Goal: Task Accomplishment & Management: Manage account settings

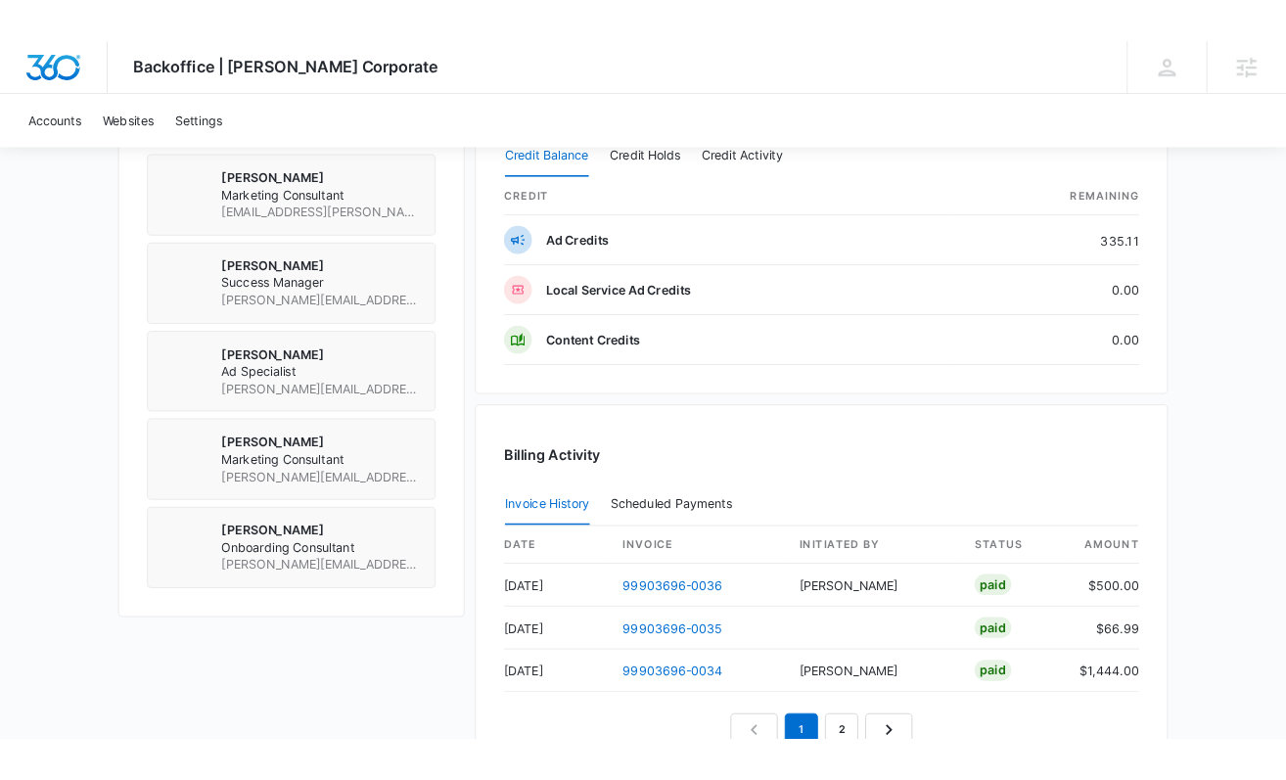
scroll to position [1425, 0]
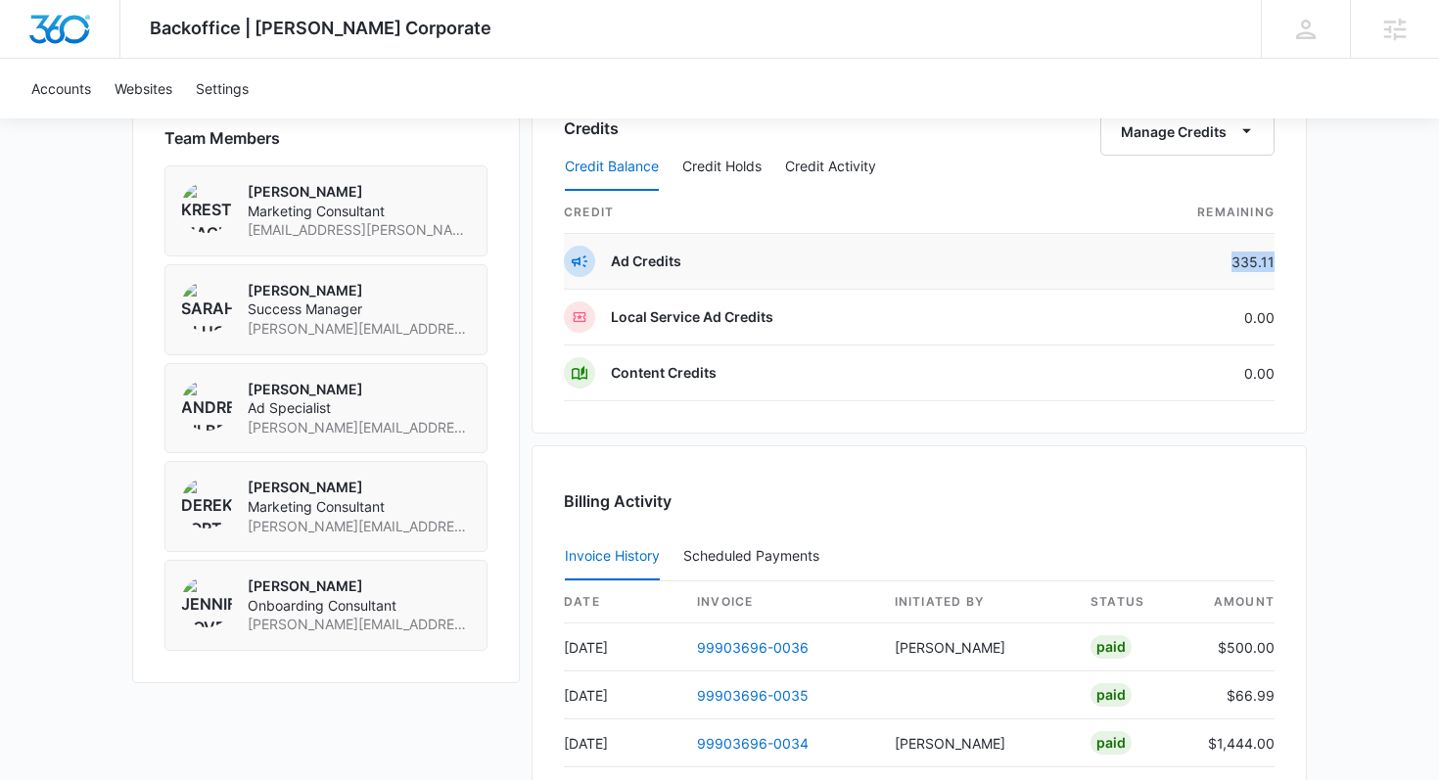
drag, startPoint x: 1273, startPoint y: 257, endPoint x: 1222, endPoint y: 257, distance: 50.9
click at [1222, 257] on td "335.11" at bounding box center [1171, 262] width 208 height 56
copy td "335.11"
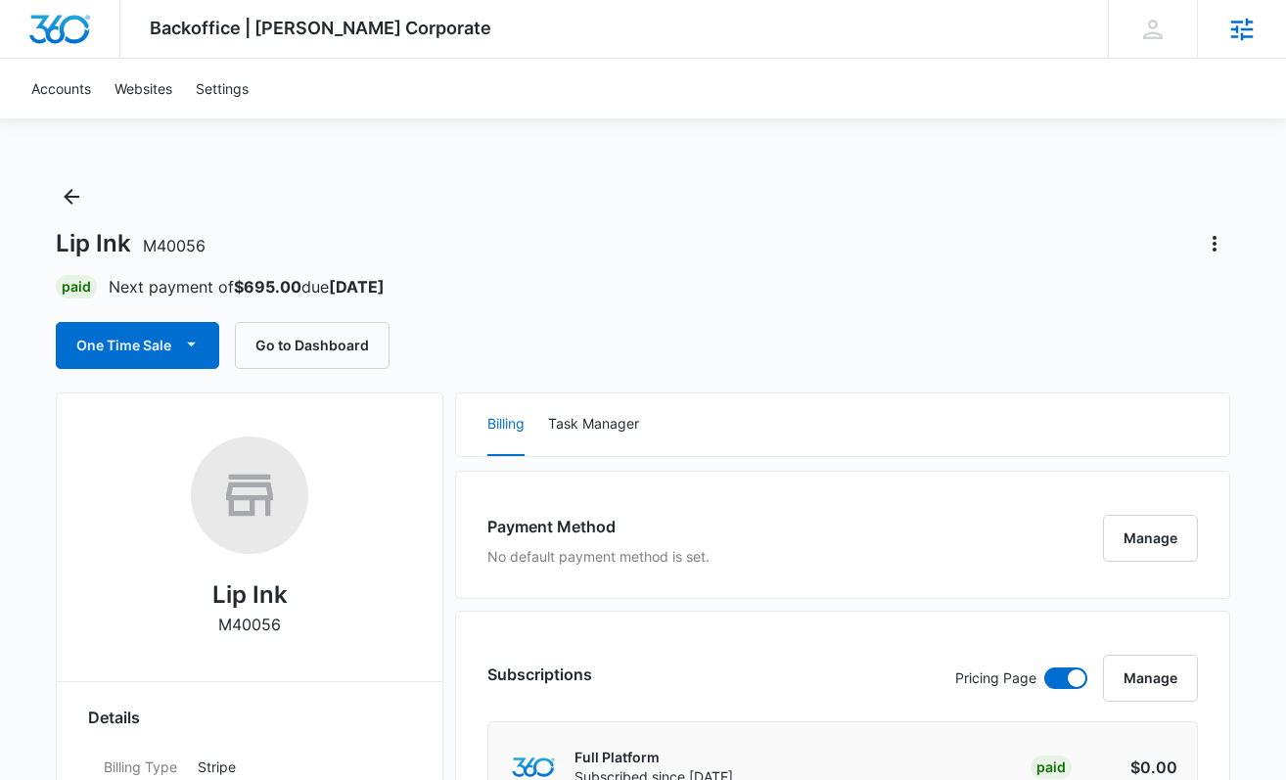
click at [1132, 24] on div "Agencies" at bounding box center [1241, 29] width 89 height 58
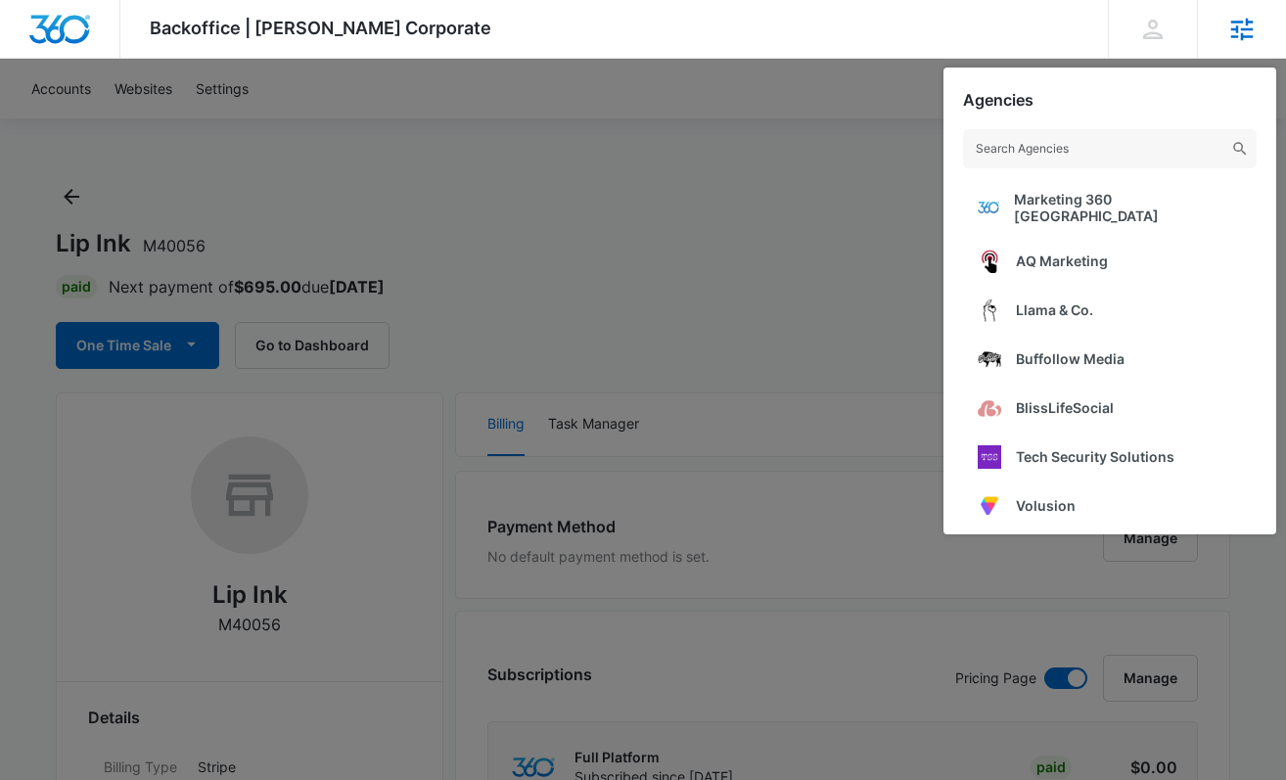
scroll to position [210, 0]
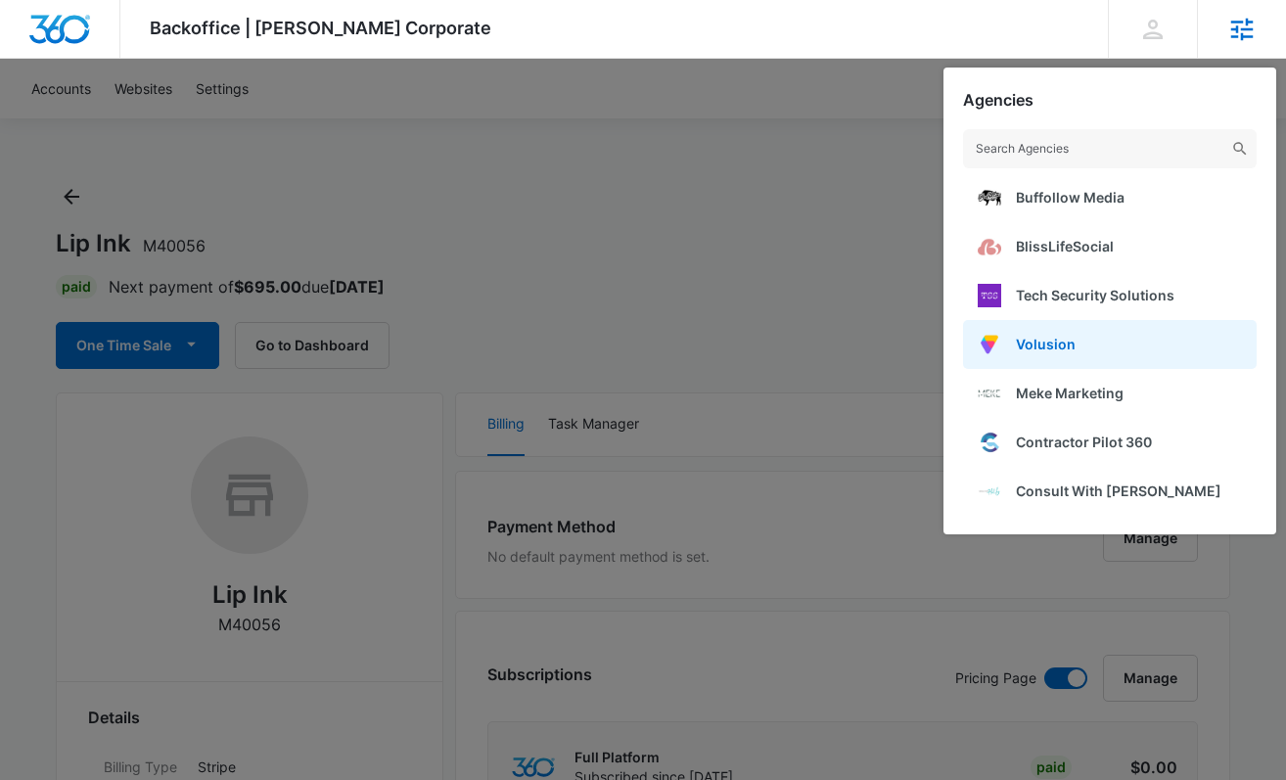
click at [1073, 322] on link "Volusion" at bounding box center [1110, 344] width 294 height 49
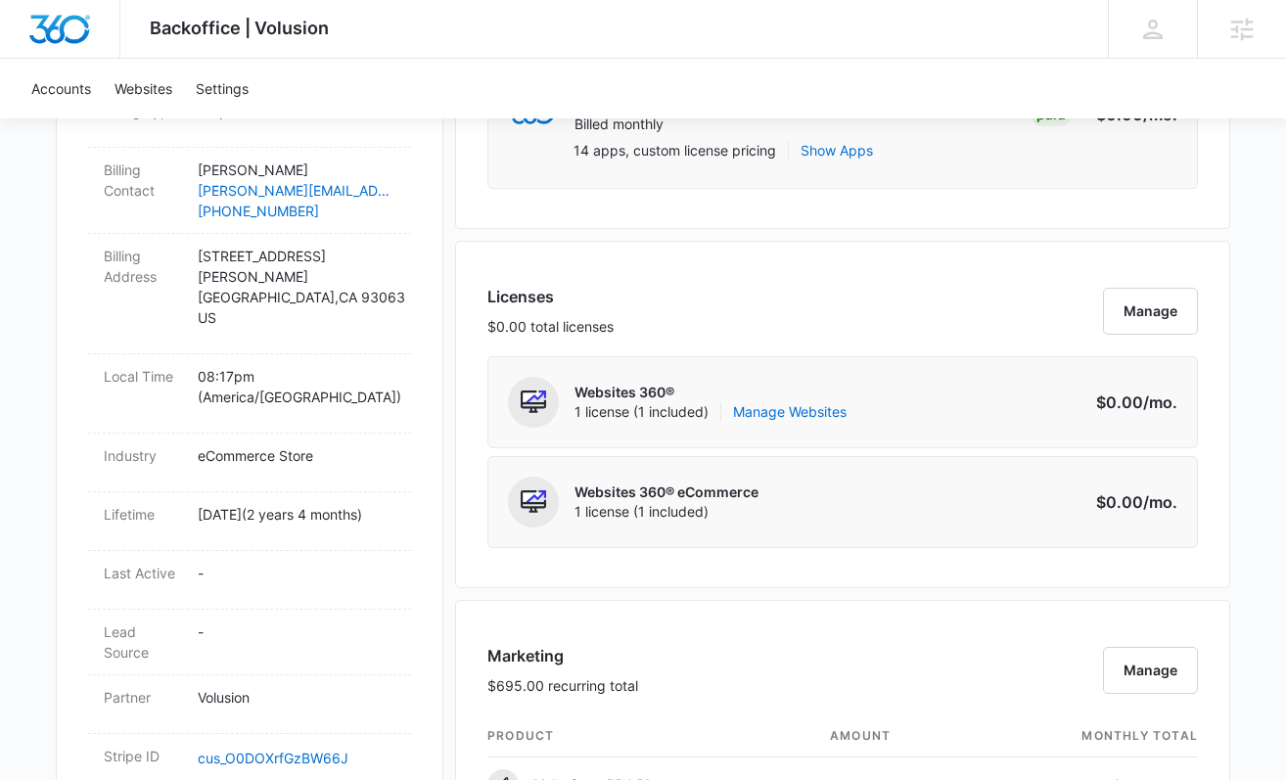
scroll to position [904, 0]
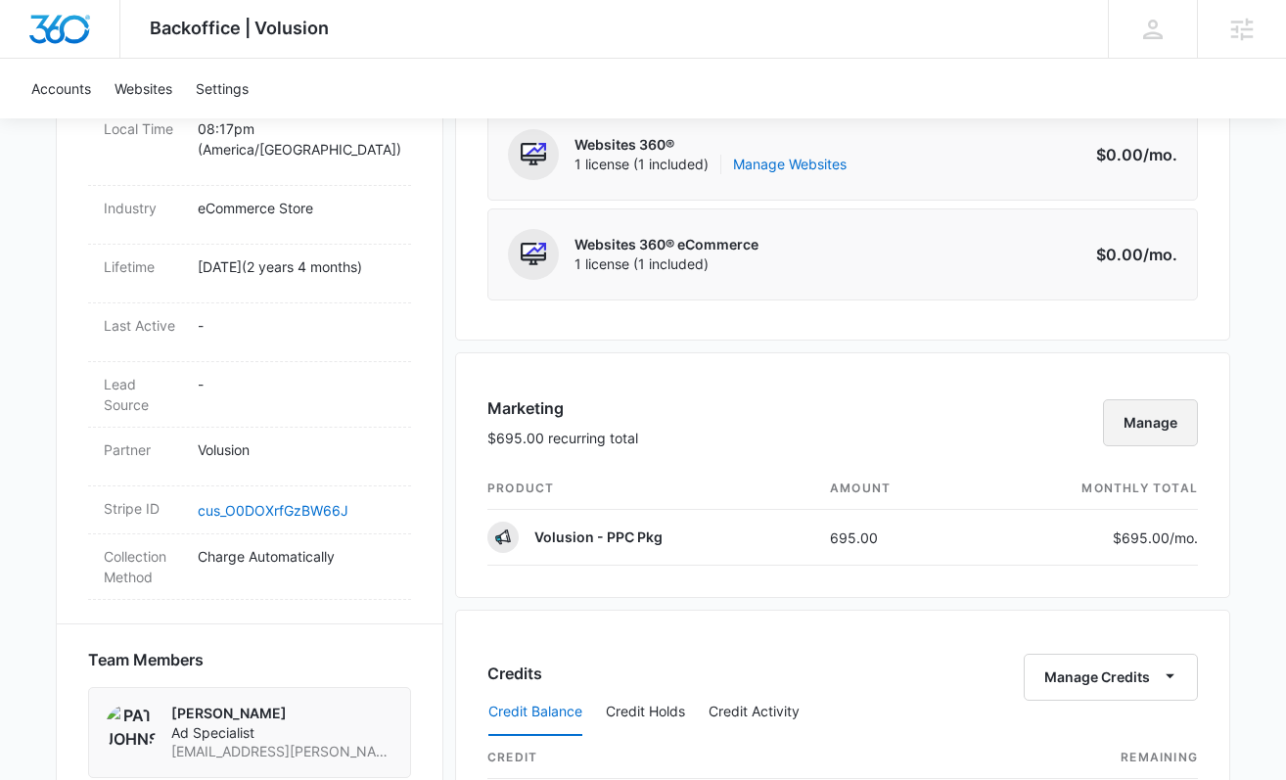
click at [1155, 420] on button "Manage" at bounding box center [1150, 422] width 95 height 47
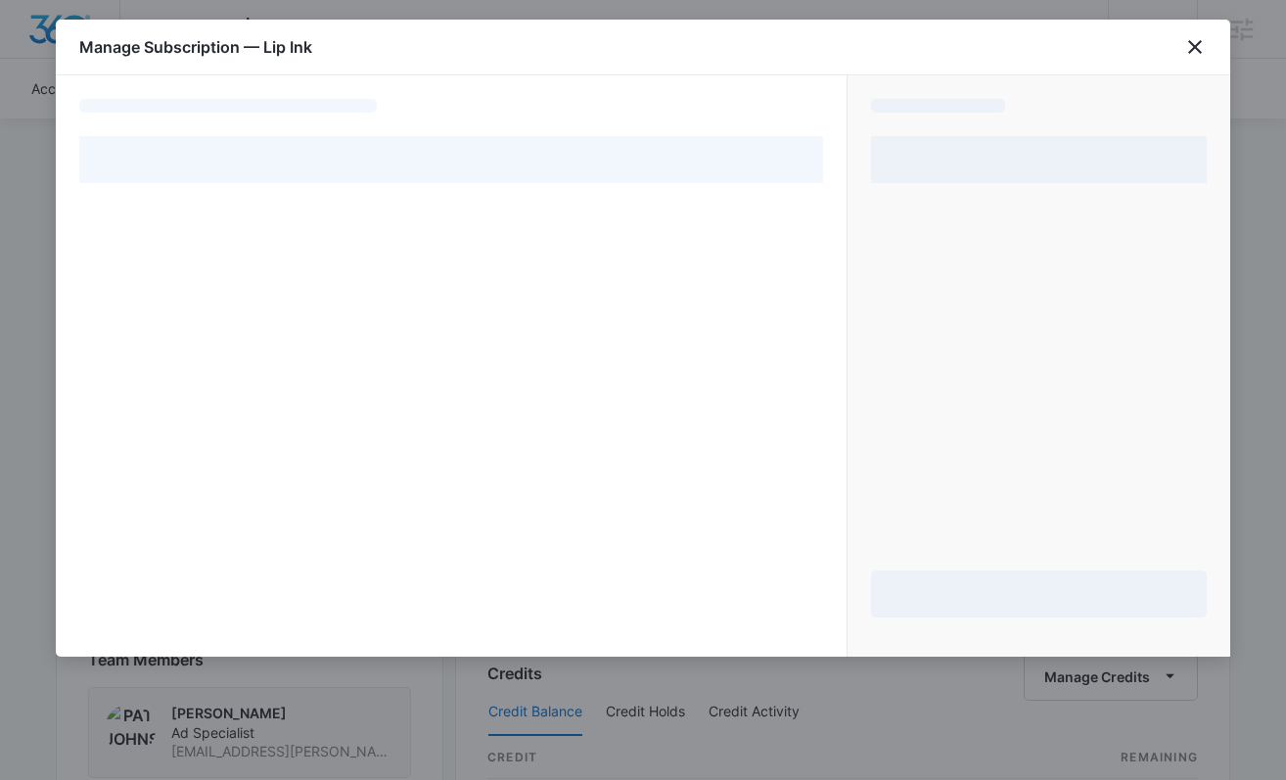
select select "pm_1RlDA3A4n8RTgNjUTDTQ2cbT"
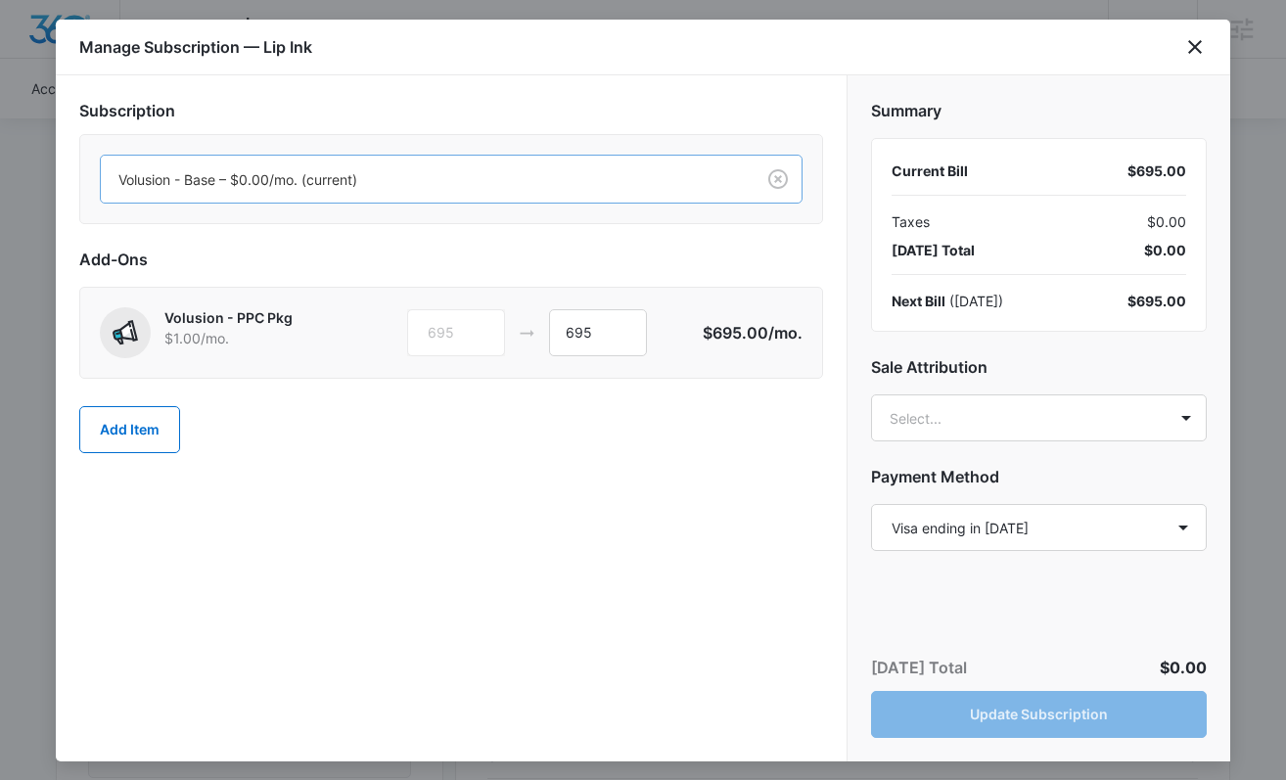
click at [264, 186] on div at bounding box center [423, 179] width 611 height 24
click at [322, 103] on h2 "Subscription" at bounding box center [451, 110] width 744 height 23
click at [321, 183] on div at bounding box center [423, 179] width 611 height 24
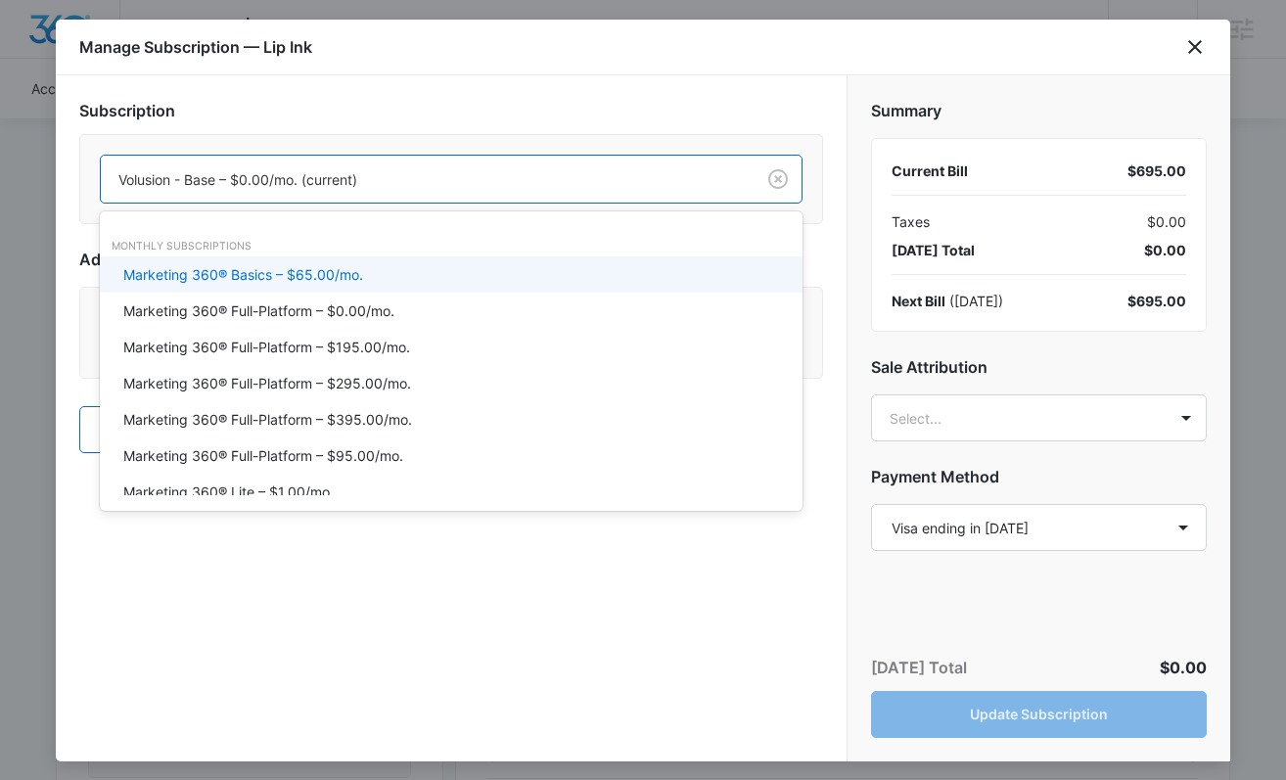
click at [343, 117] on h2 "Subscription" at bounding box center [451, 110] width 744 height 23
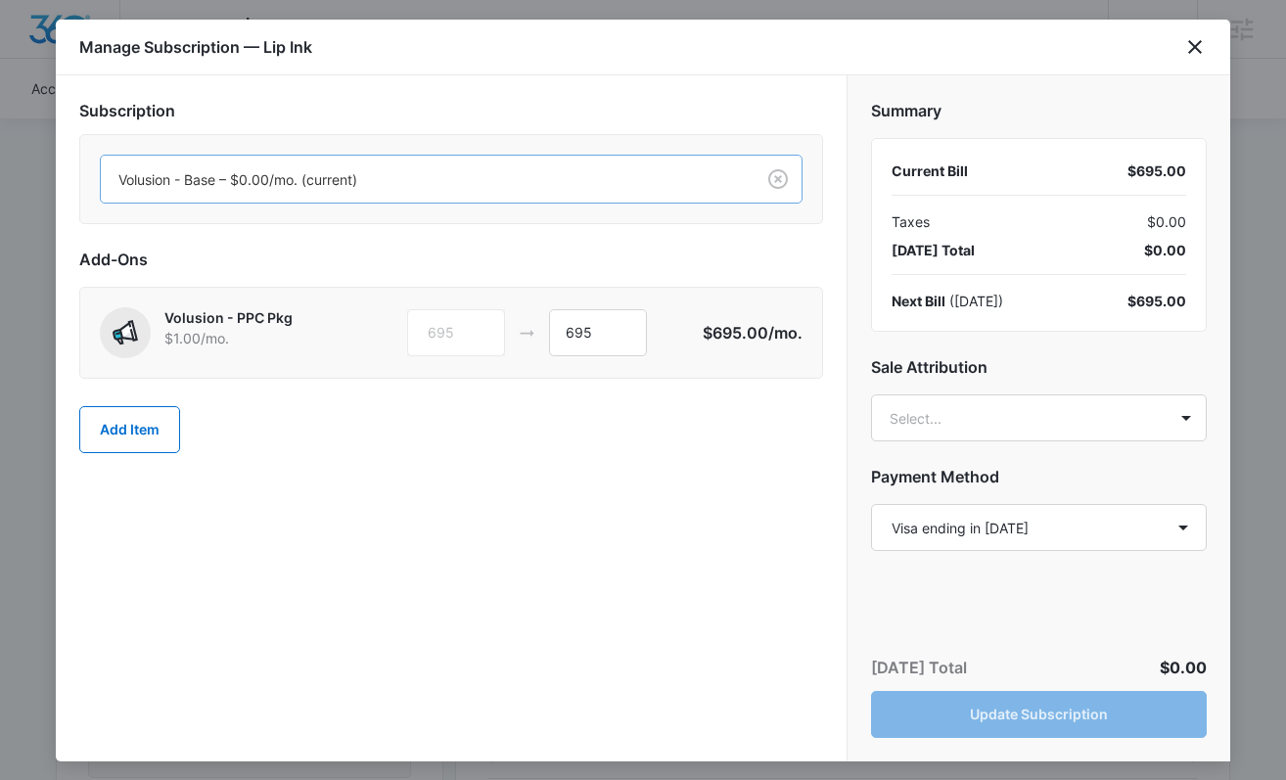
click at [328, 173] on div at bounding box center [423, 179] width 611 height 24
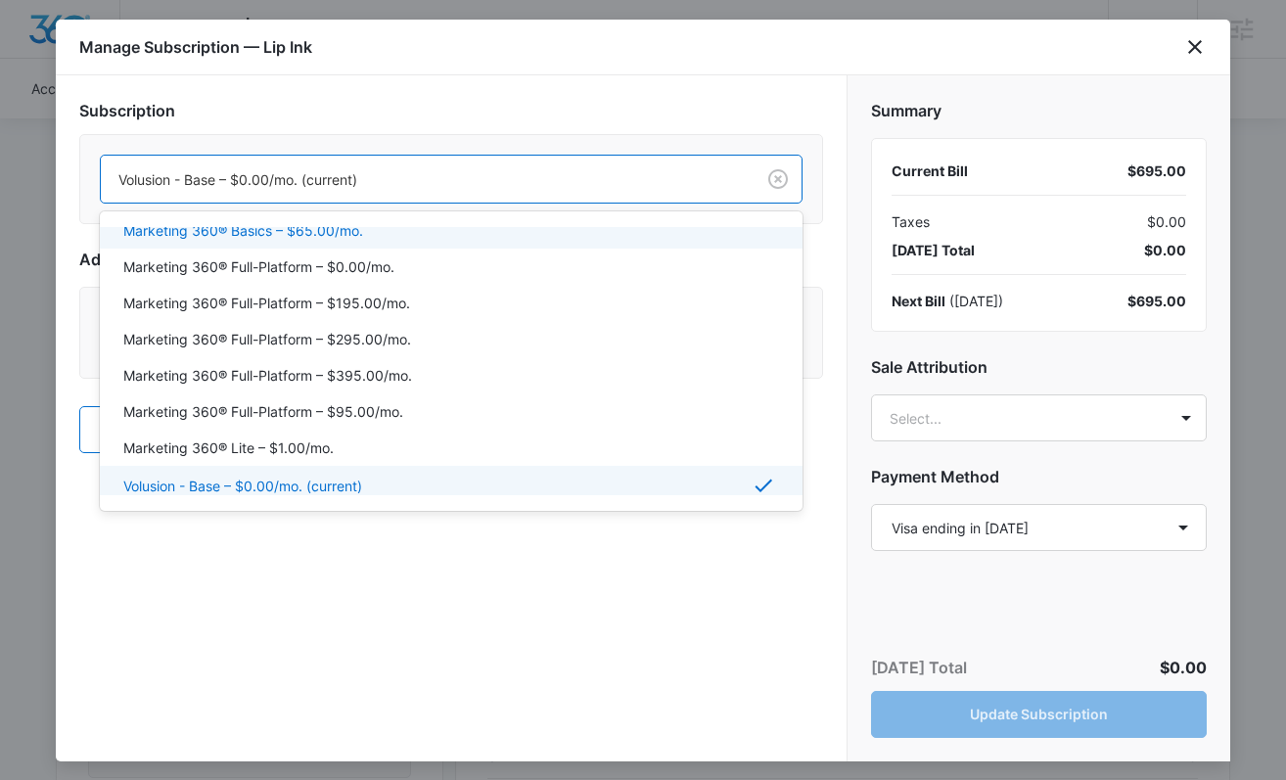
scroll to position [46, 0]
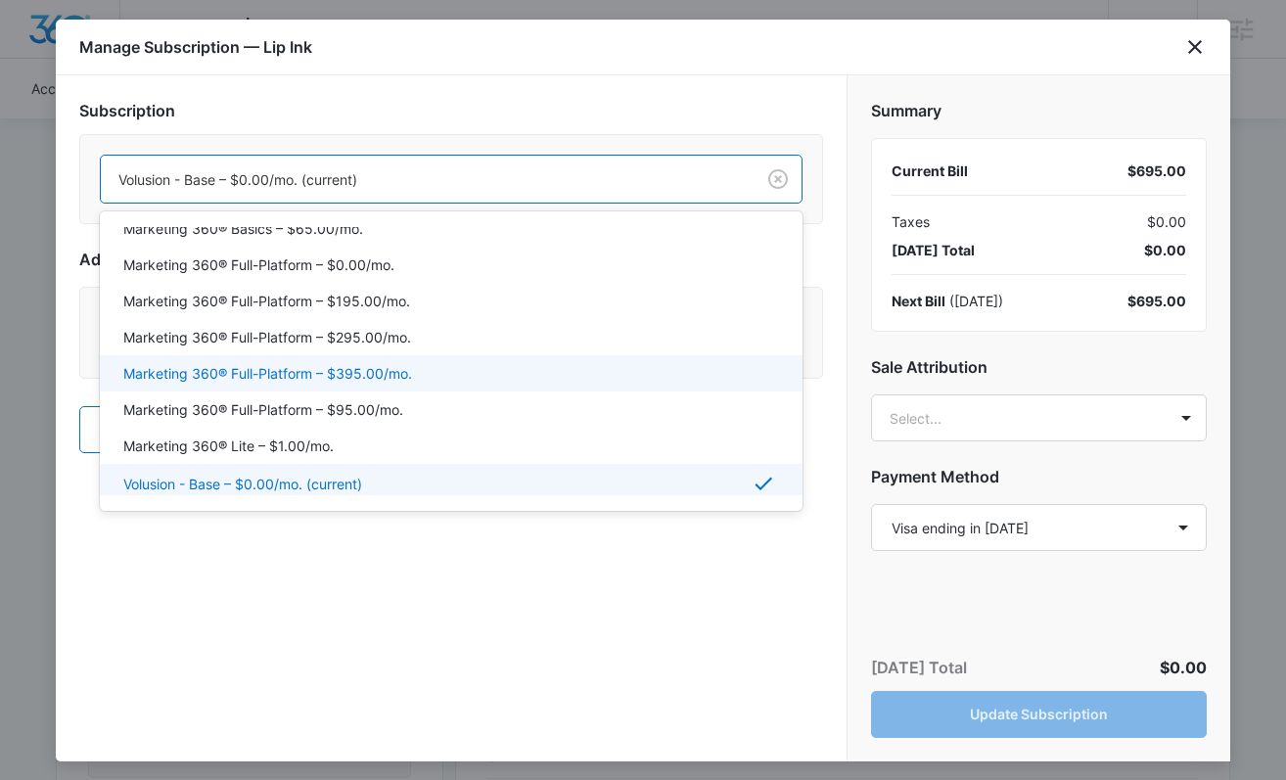
click at [301, 371] on p "Marketing 360® Full-Platform – $395.00/mo." at bounding box center [267, 373] width 289 height 21
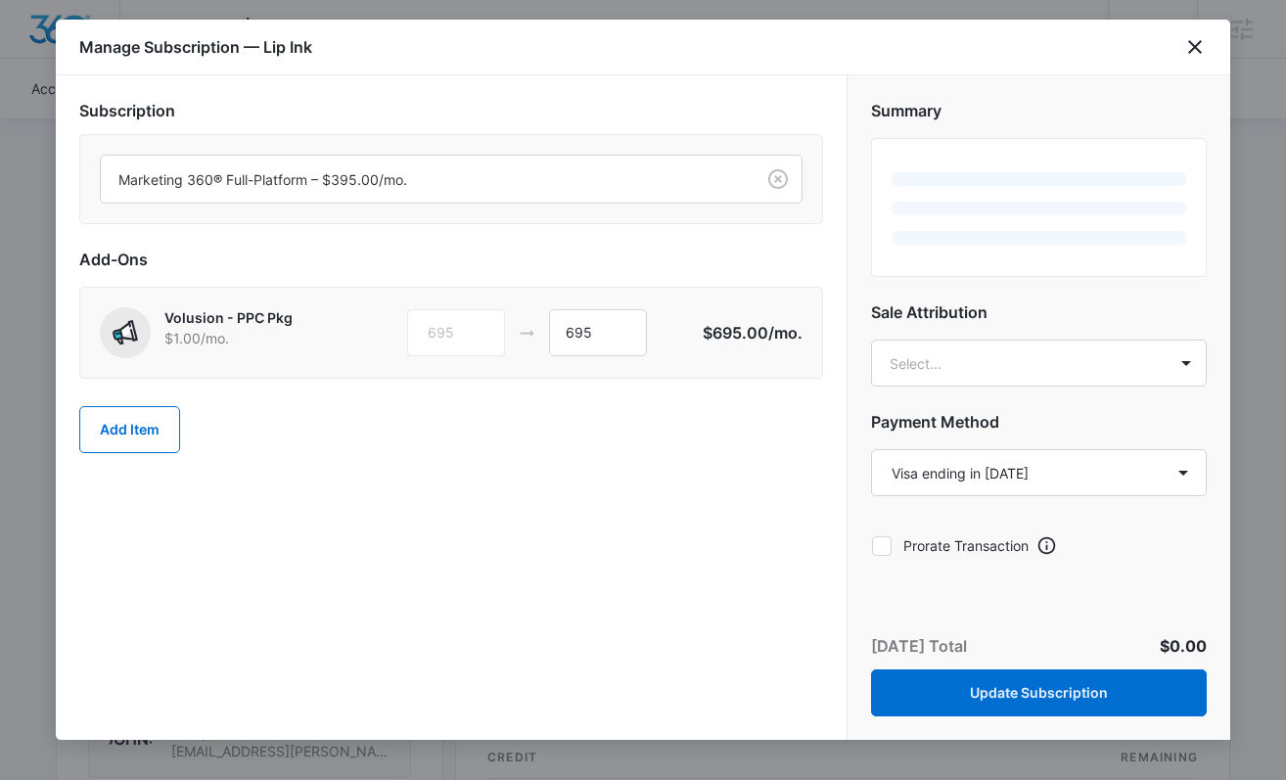
click at [527, 309] on div "695 695" at bounding box center [555, 332] width 296 height 47
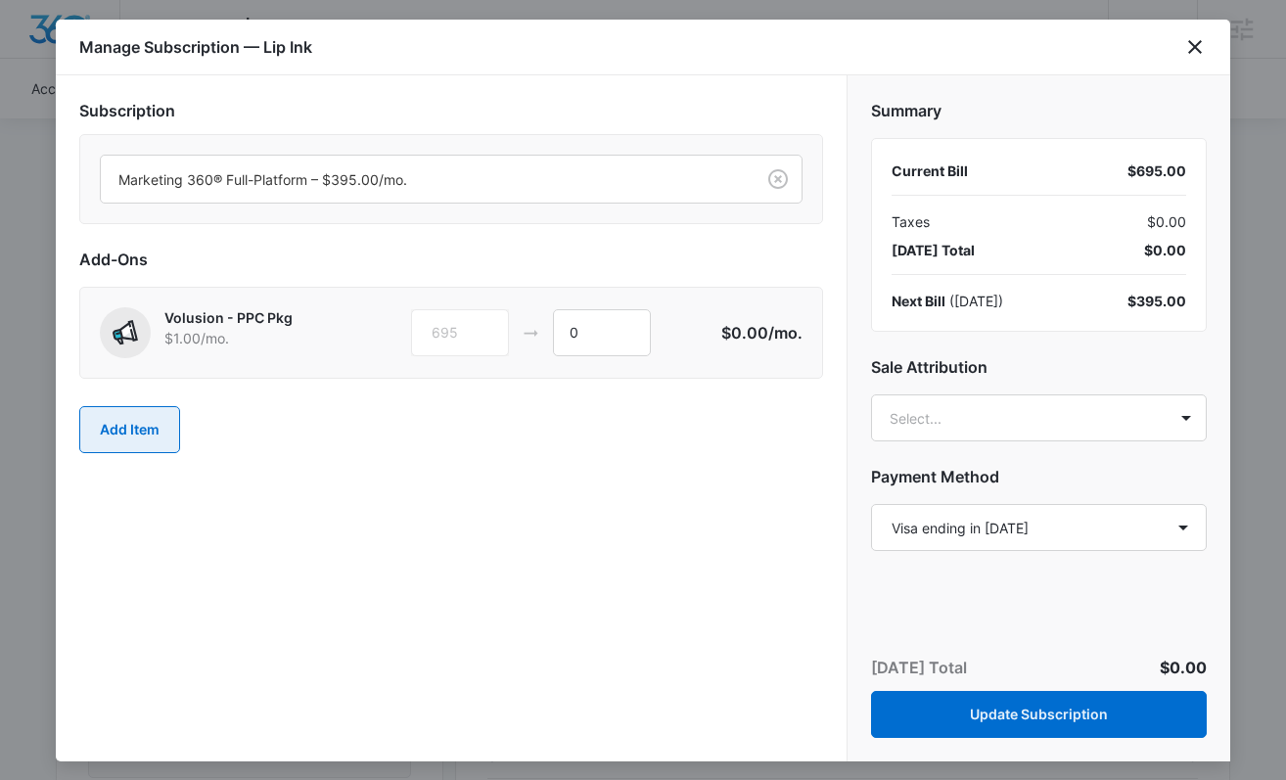
type input "0"
click at [148, 421] on button "Add Item" at bounding box center [129, 429] width 101 height 47
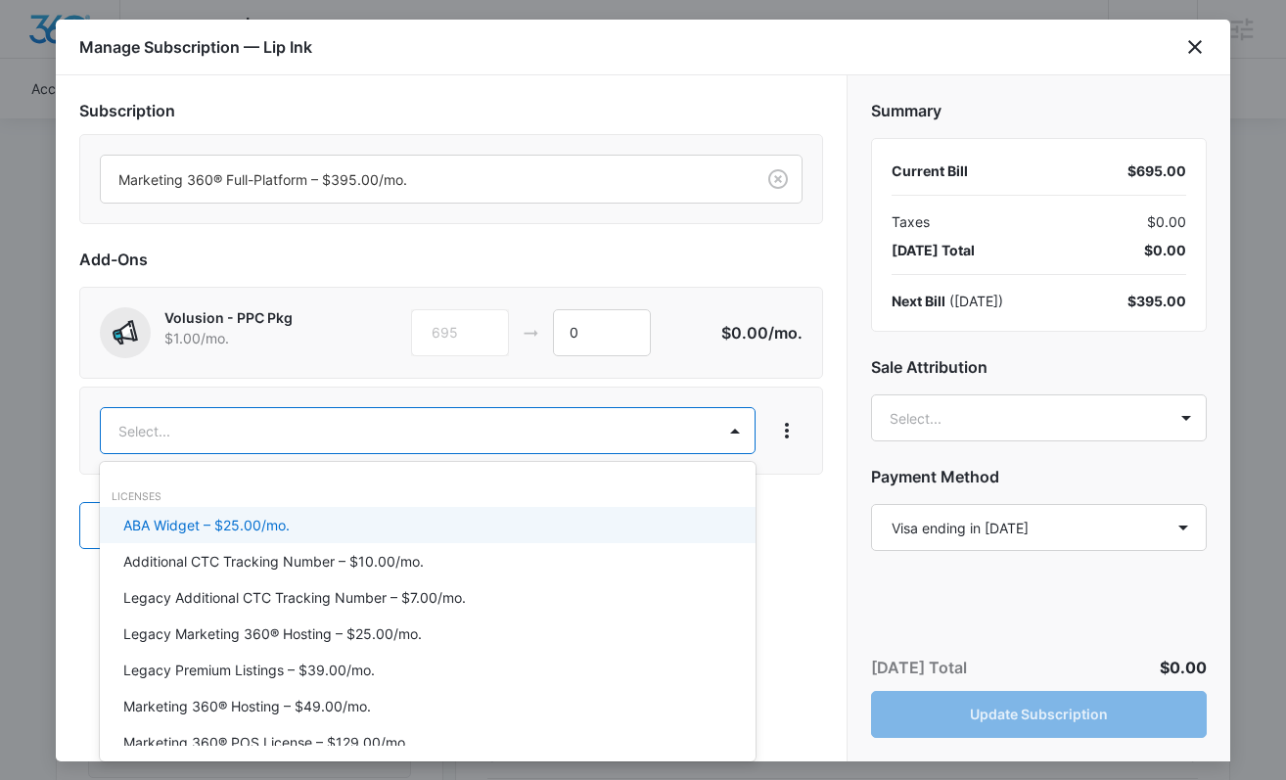
click at [248, 433] on body "Backoffice | Volusion Apps Settings Sarah Gluchacki Sarah.Gluchacki@madwire.com…" at bounding box center [643, 387] width 1286 height 2582
click at [322, 204] on div at bounding box center [643, 390] width 1286 height 780
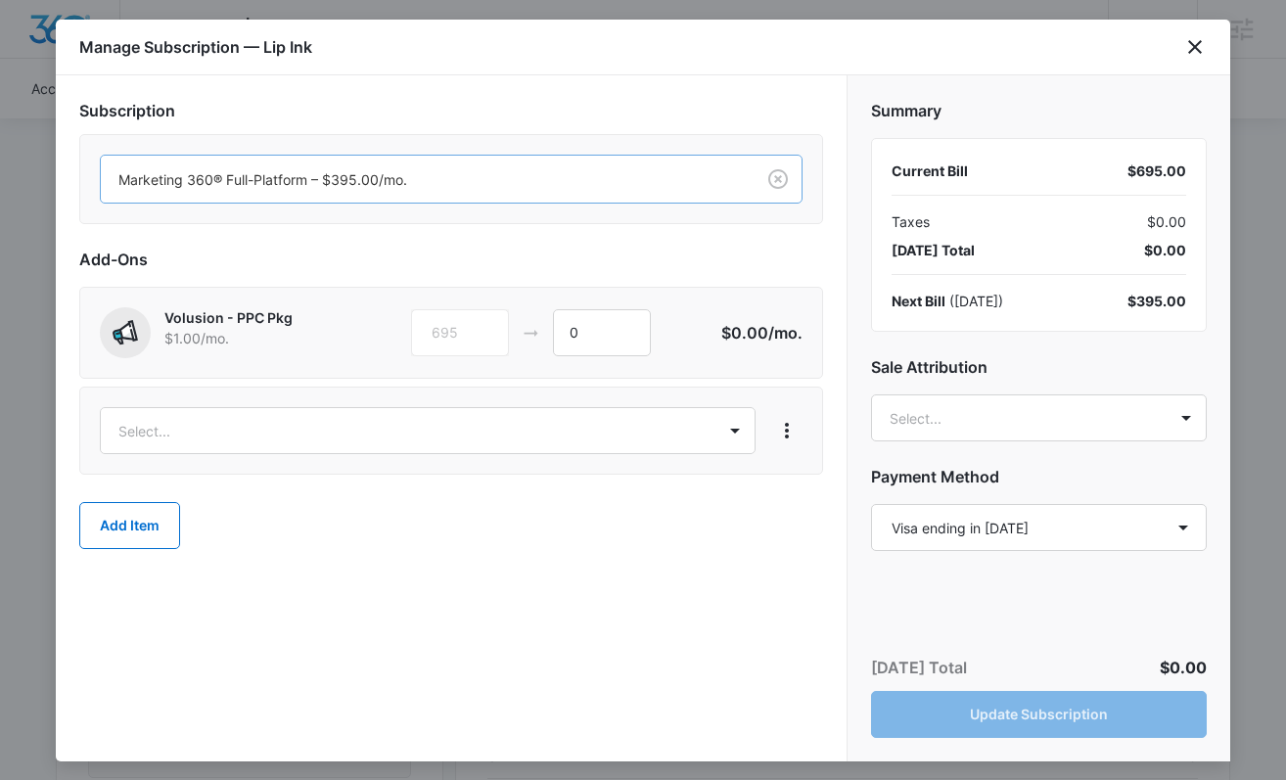
click at [321, 169] on div at bounding box center [423, 179] width 611 height 24
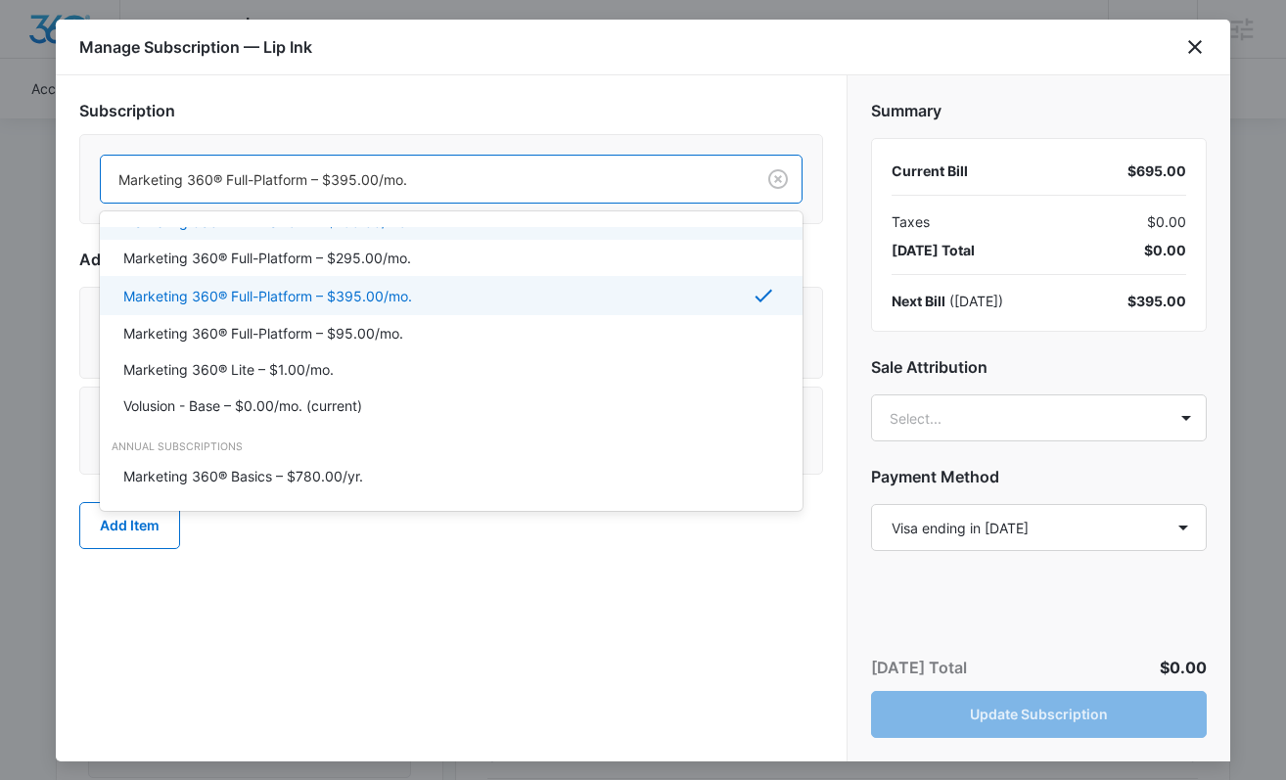
scroll to position [0, 0]
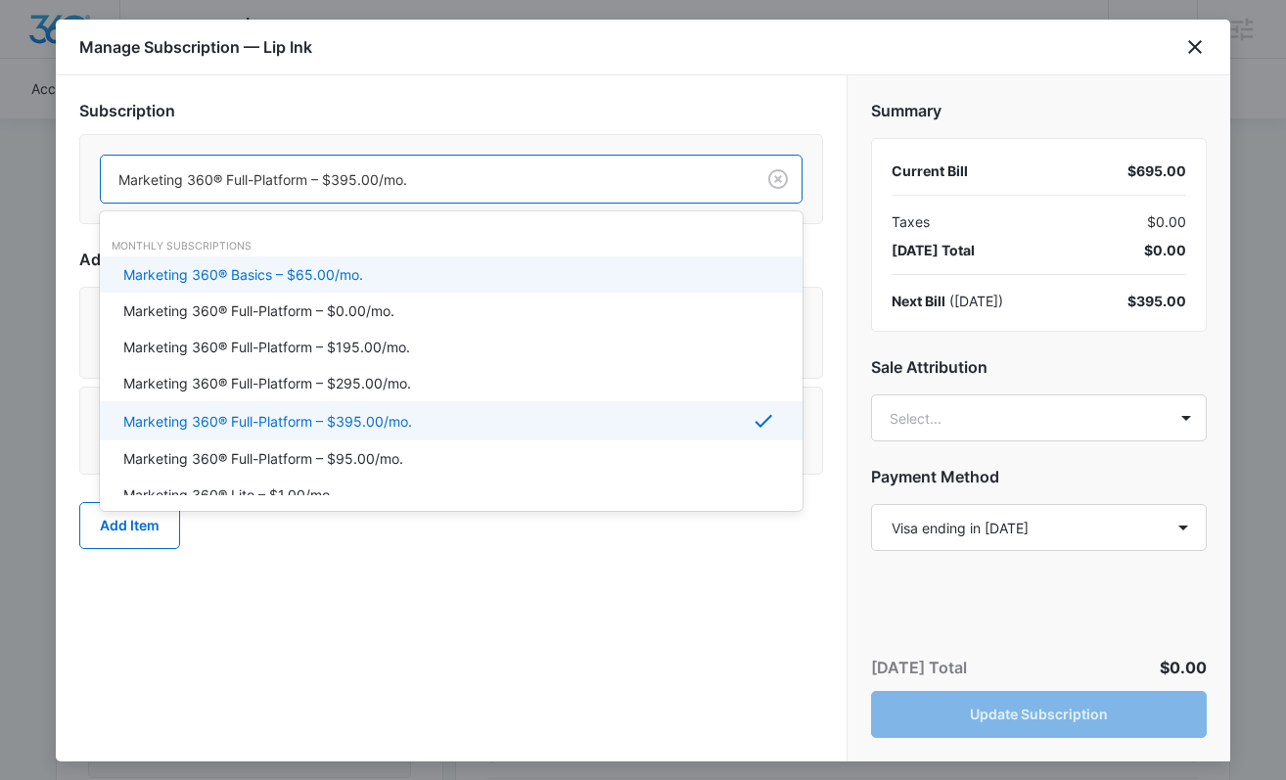
click at [338, 119] on h2 "Subscription" at bounding box center [451, 110] width 744 height 23
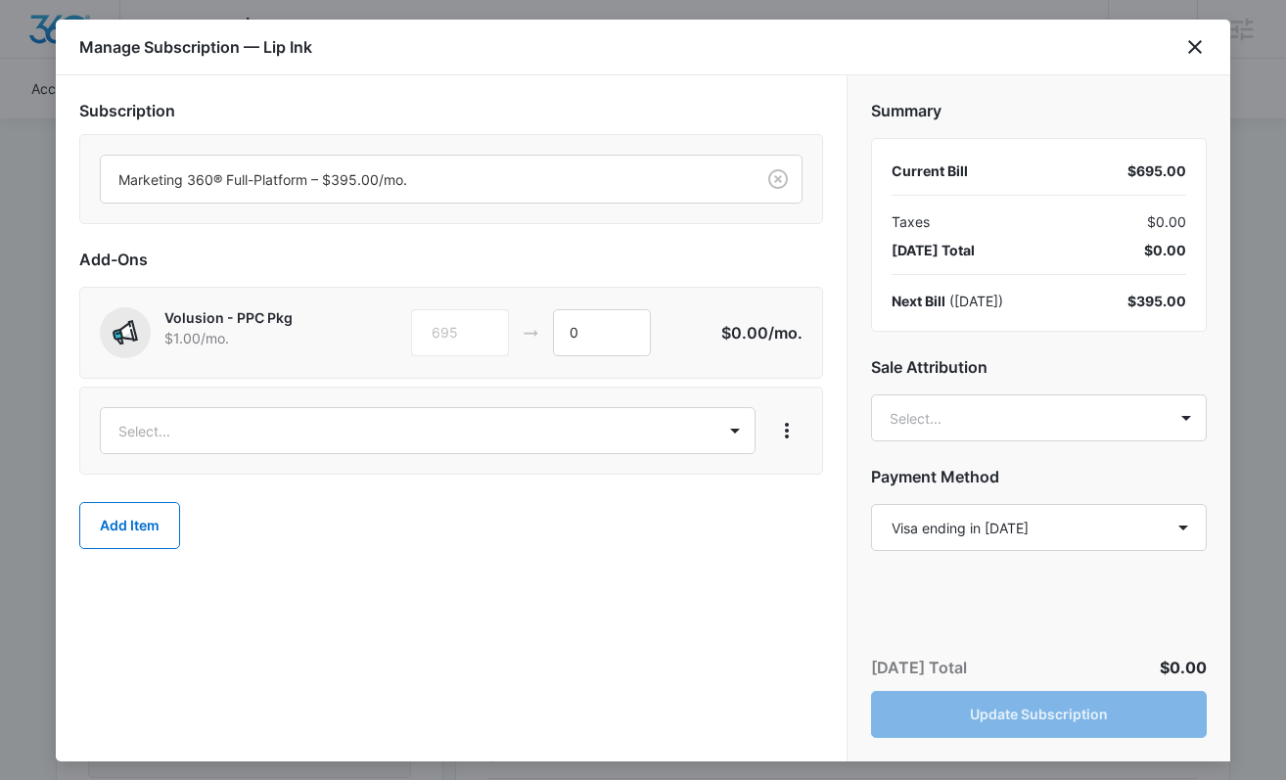
click at [224, 406] on div "Select..." at bounding box center [451, 431] width 744 height 88
click at [222, 432] on body "Backoffice | Volusion Apps Settings Sarah Gluchacki Sarah.Gluchacki@madwire.com…" at bounding box center [643, 387] width 1286 height 2582
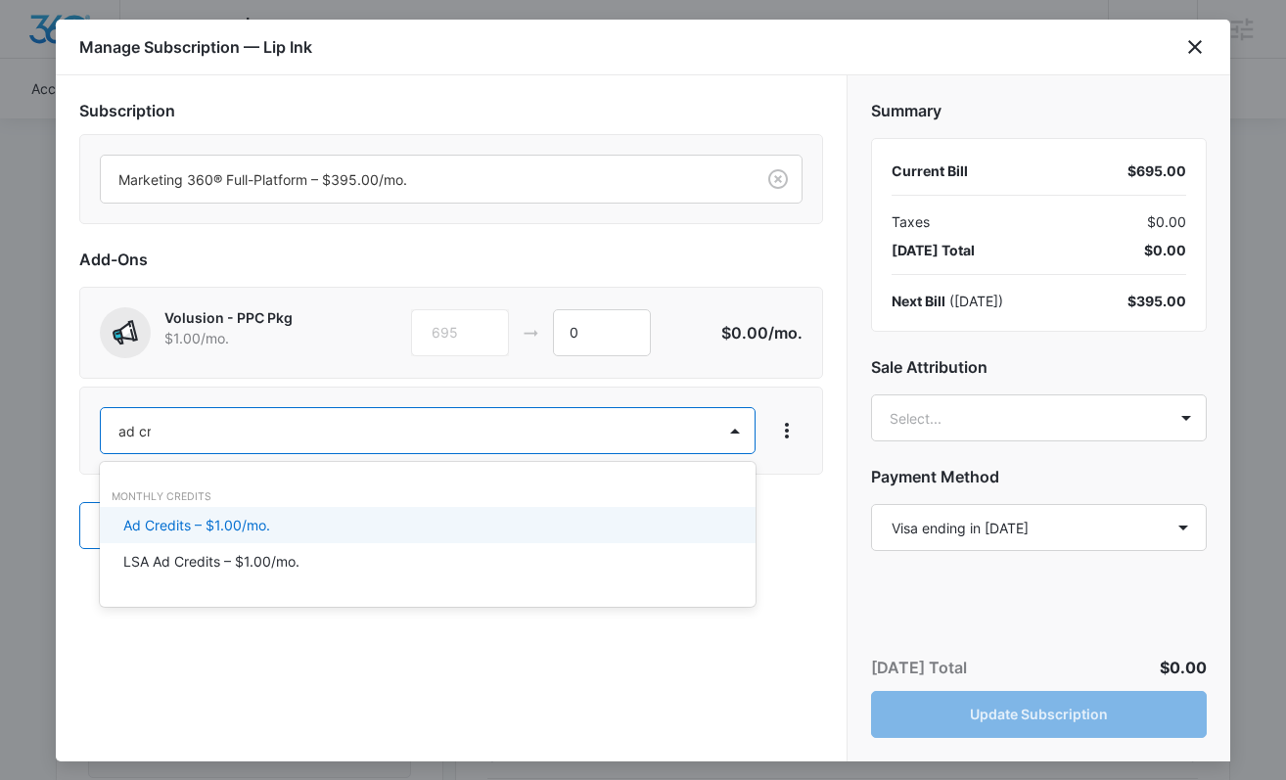
type input "ad cre"
click at [234, 534] on p "Ad Credits – $1.00/mo." at bounding box center [196, 525] width 147 height 21
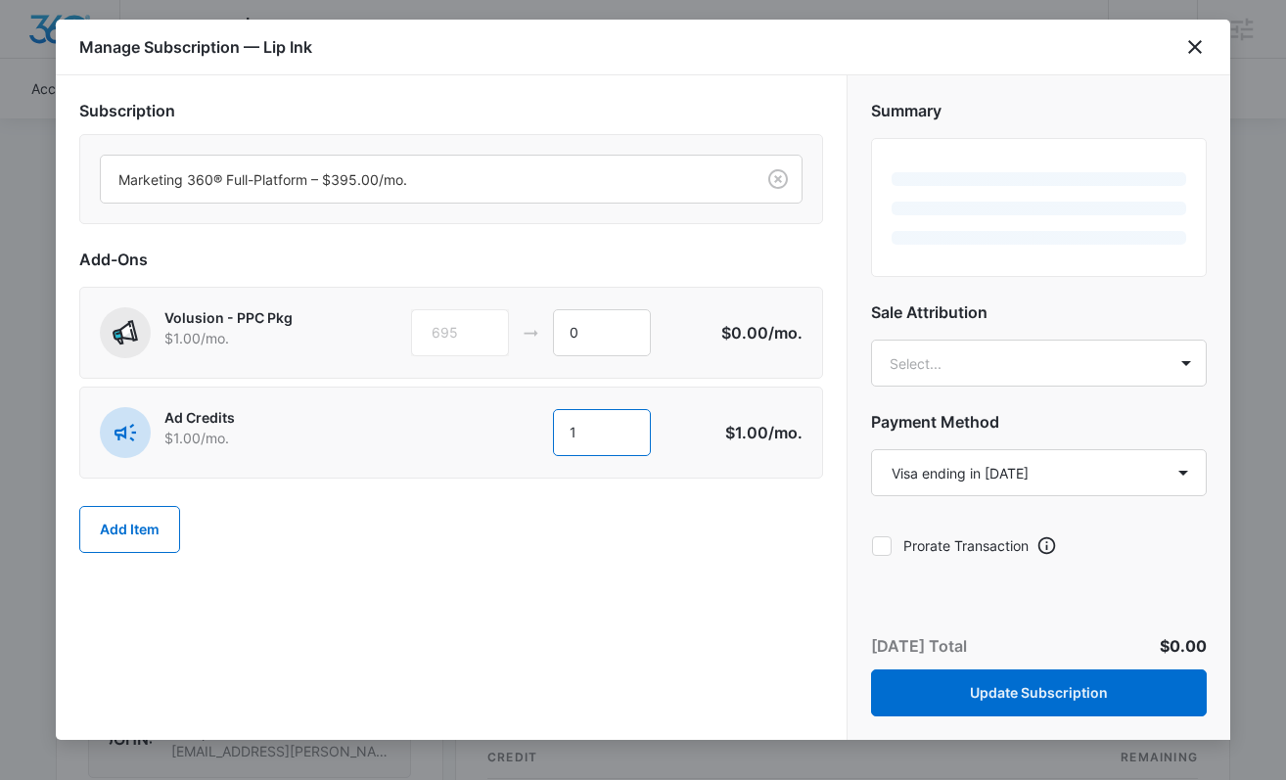
click at [602, 427] on input "1" at bounding box center [602, 432] width 98 height 47
type input "1300"
click at [728, 531] on div "Add Item" at bounding box center [451, 530] width 744 height 86
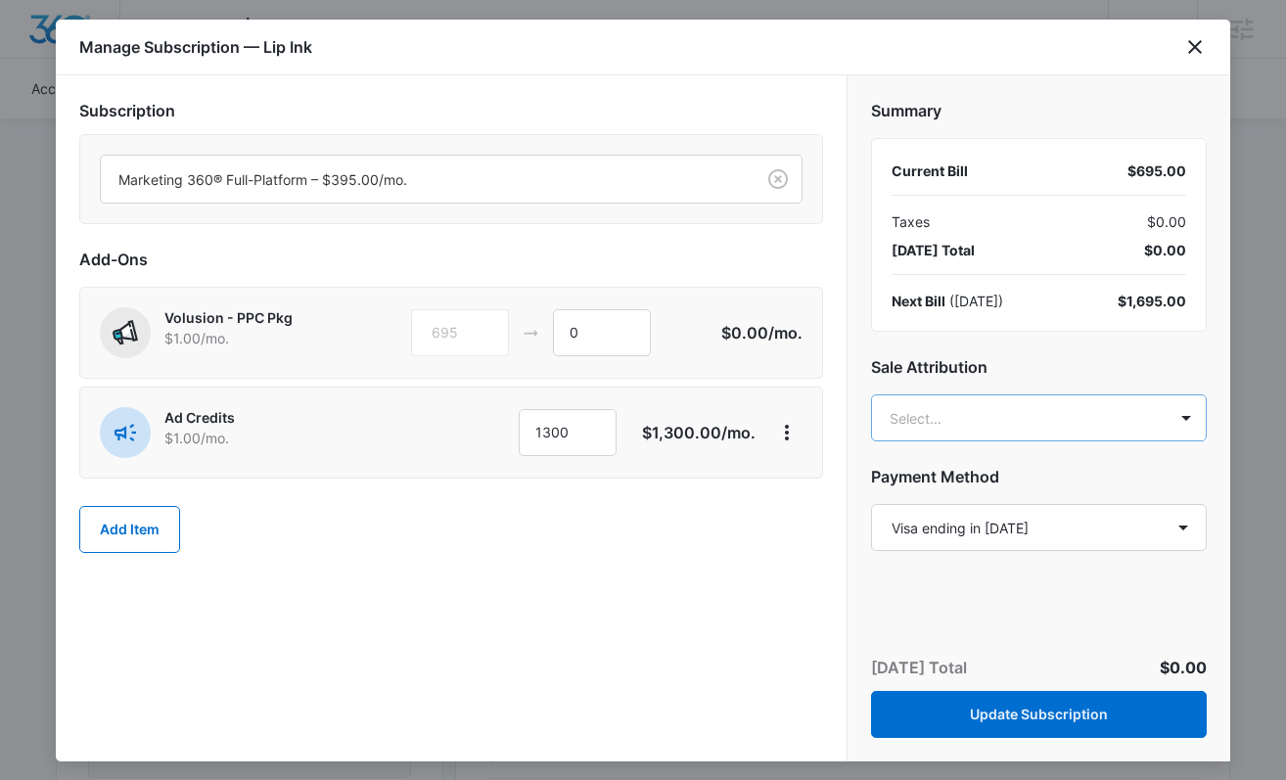
click at [946, 411] on body "Backoffice | Volusion Apps Settings Sarah Gluchacki Sarah.Gluchacki@madwire.com…" at bounding box center [643, 387] width 1286 height 2582
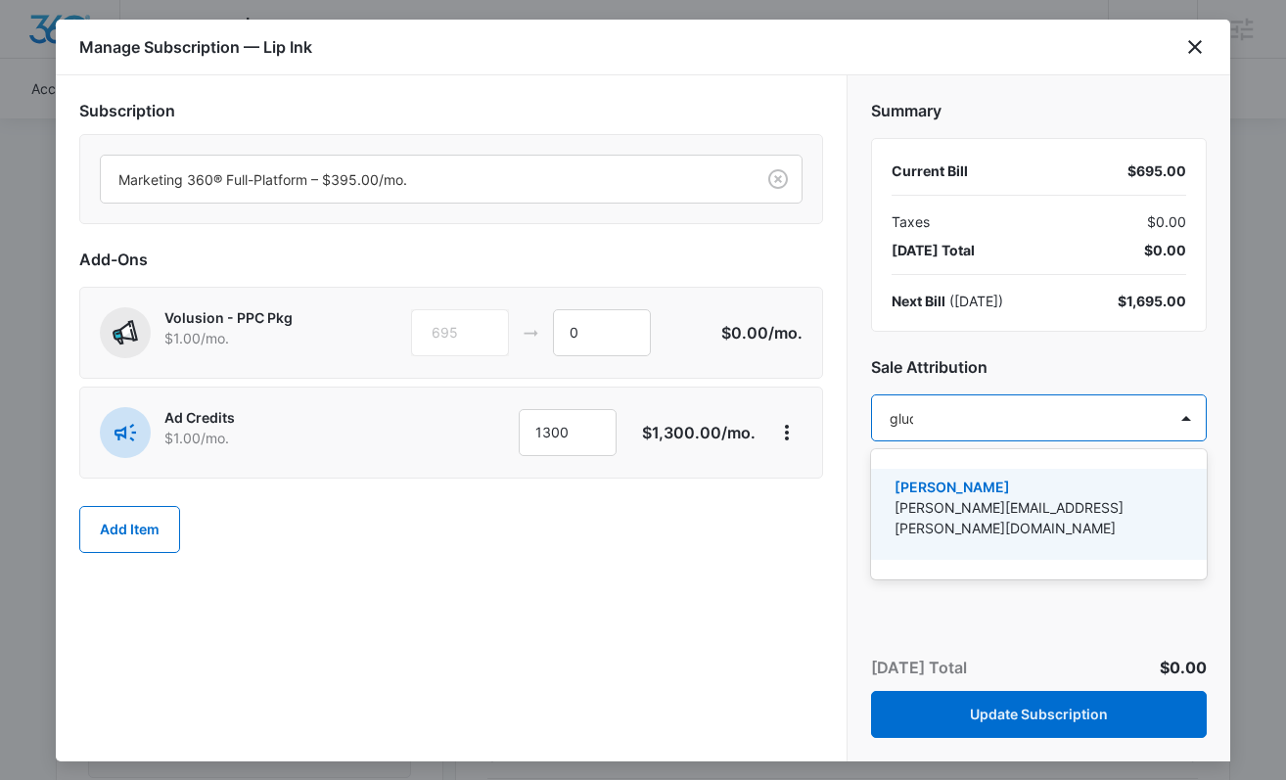
type input "gluch"
click at [958, 485] on p "[PERSON_NAME]" at bounding box center [1037, 487] width 285 height 21
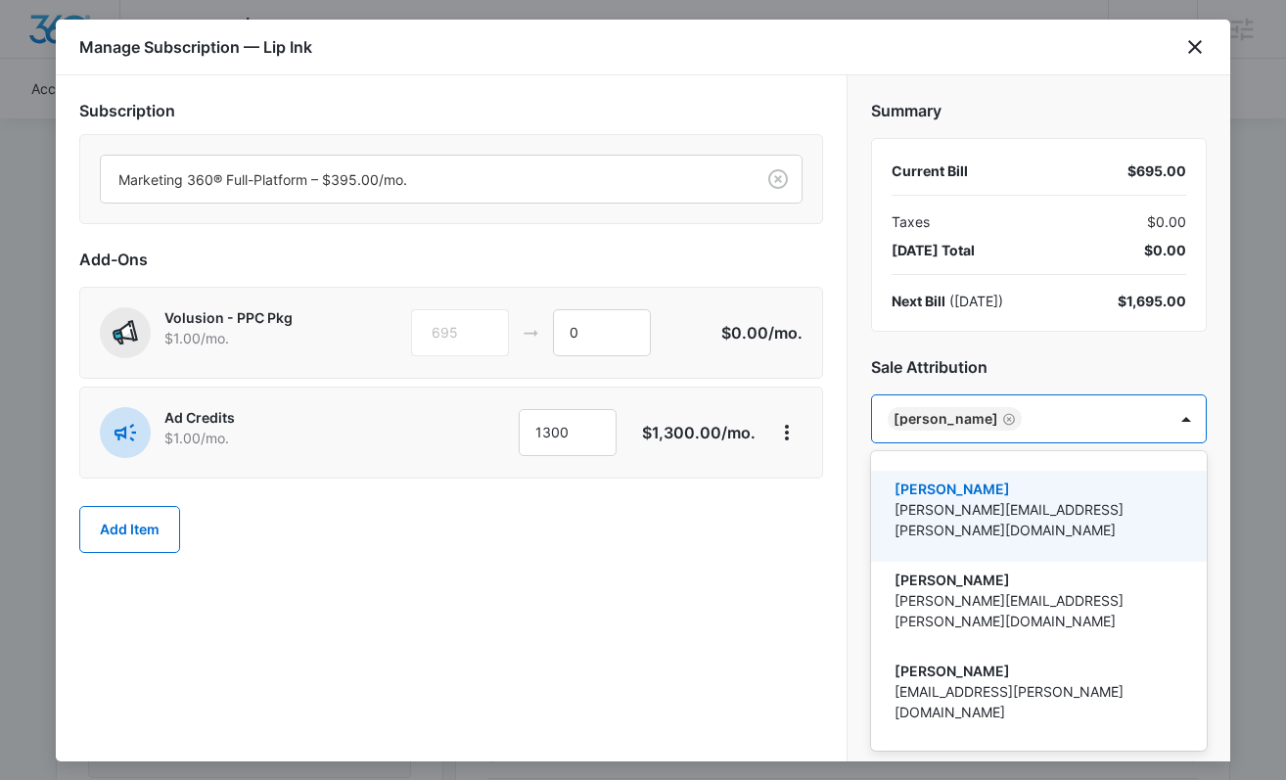
click at [1058, 360] on div at bounding box center [643, 390] width 1286 height 780
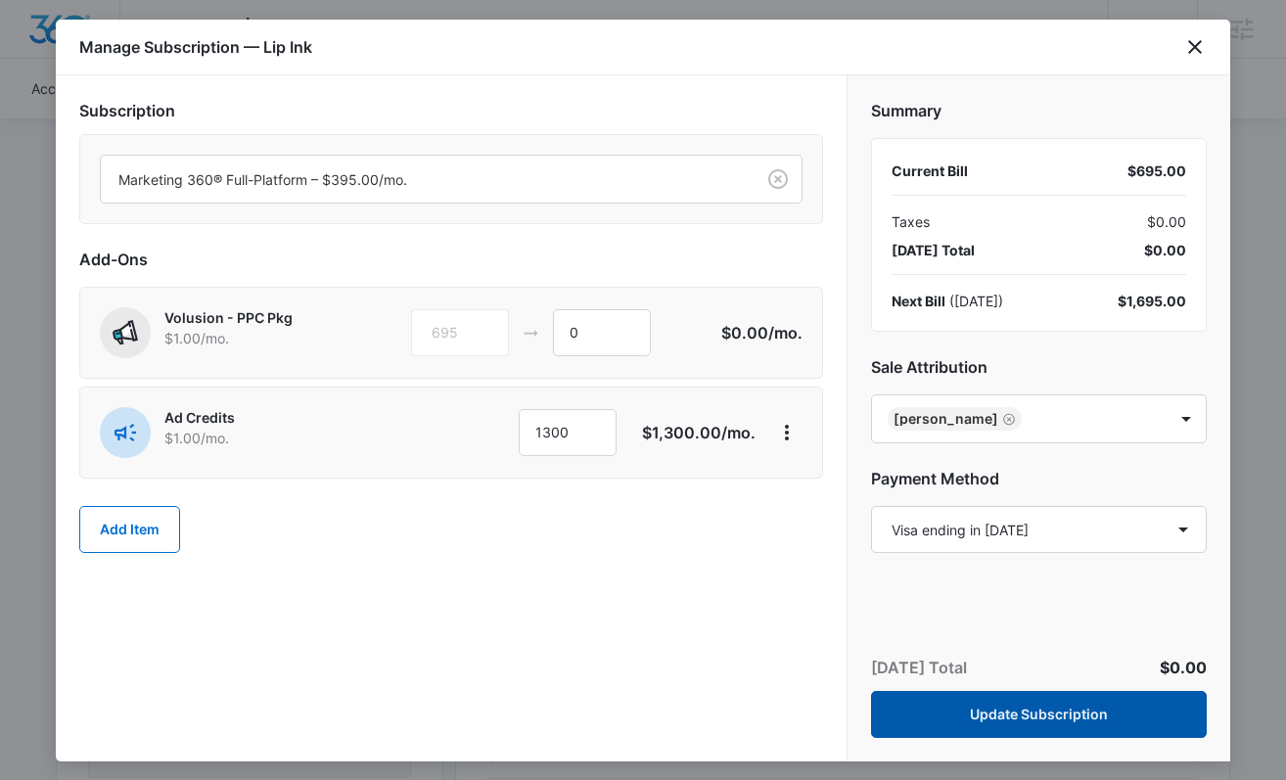
click at [1007, 705] on button "Update Subscription" at bounding box center [1039, 714] width 336 height 47
